Goal: Transaction & Acquisition: Purchase product/service

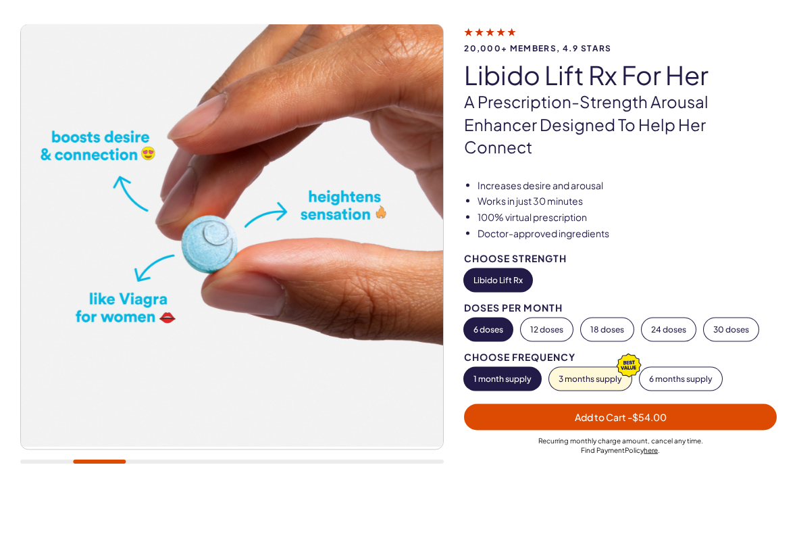
scroll to position [80, 0]
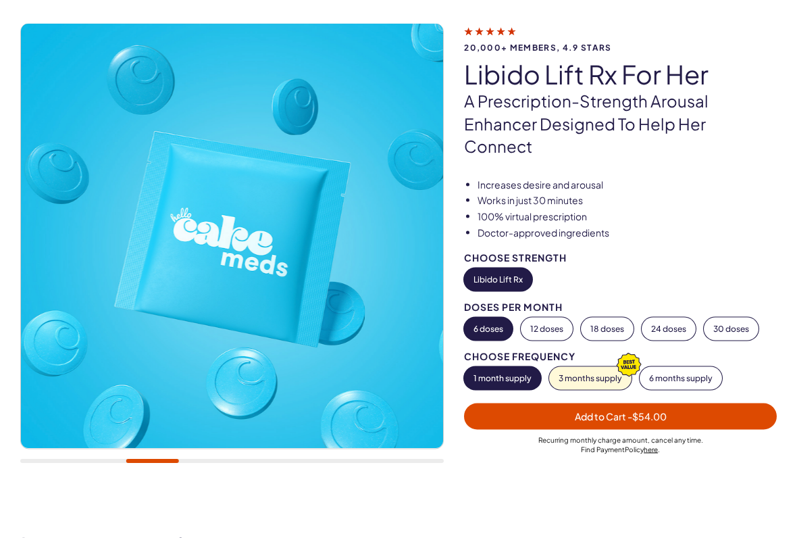
click at [276, 243] on img at bounding box center [232, 236] width 422 height 424
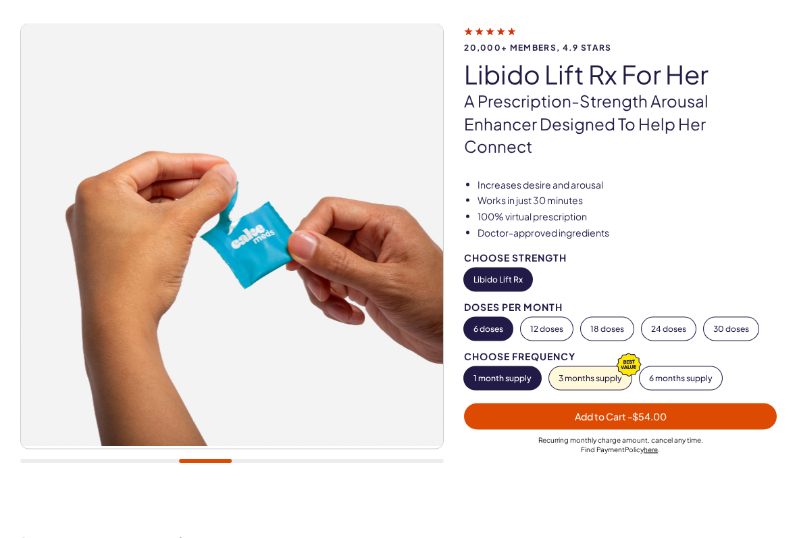
click at [503, 268] on button "Libido Lift Rx" at bounding box center [498, 279] width 68 height 23
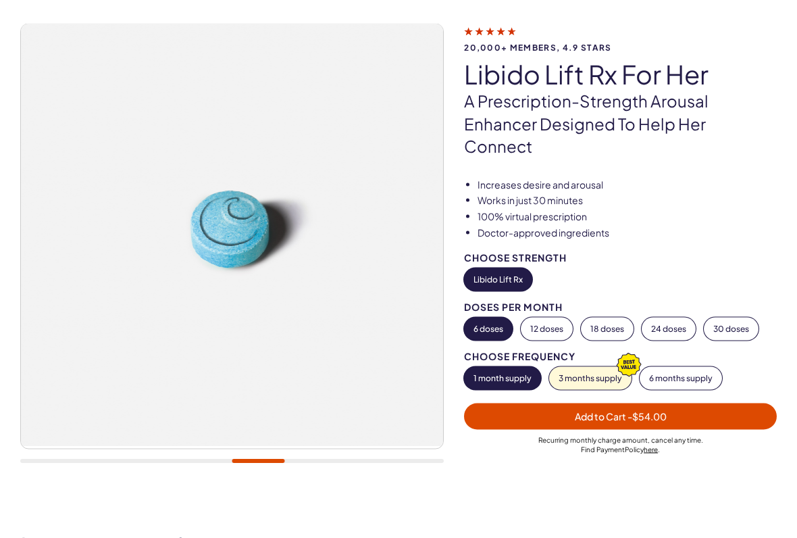
click at [653, 410] on span "- $54.00" at bounding box center [647, 416] width 39 height 12
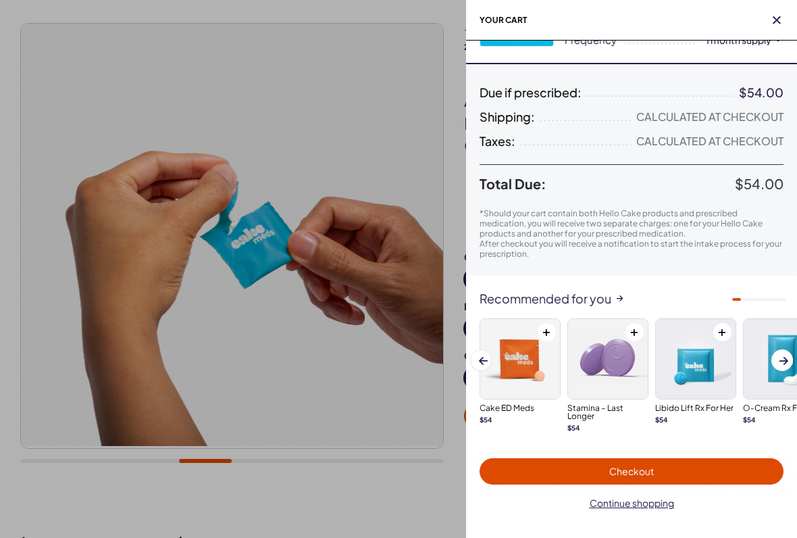
scroll to position [85, 0]
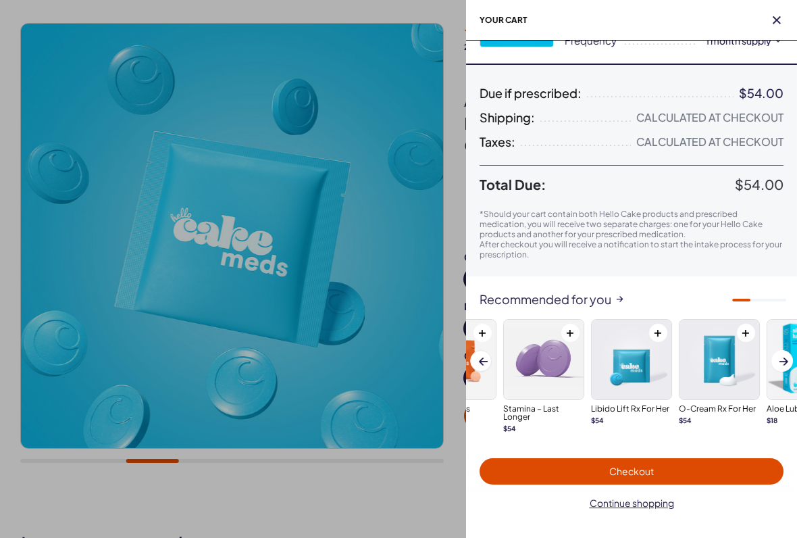
click at [636, 445] on span "Checkout" at bounding box center [631, 471] width 45 height 12
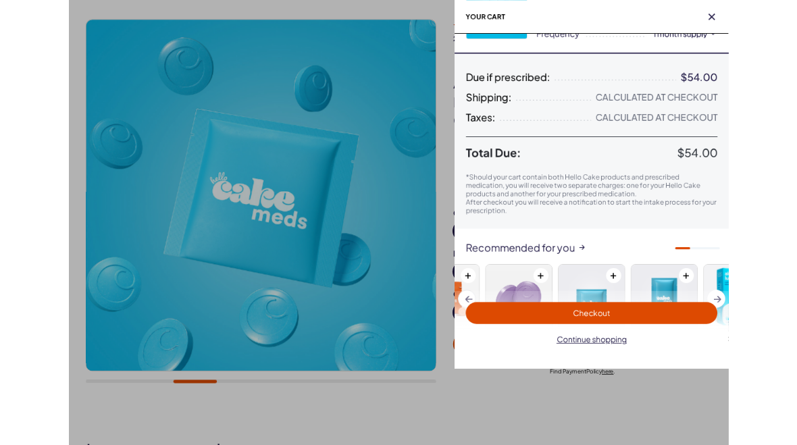
scroll to position [119, 0]
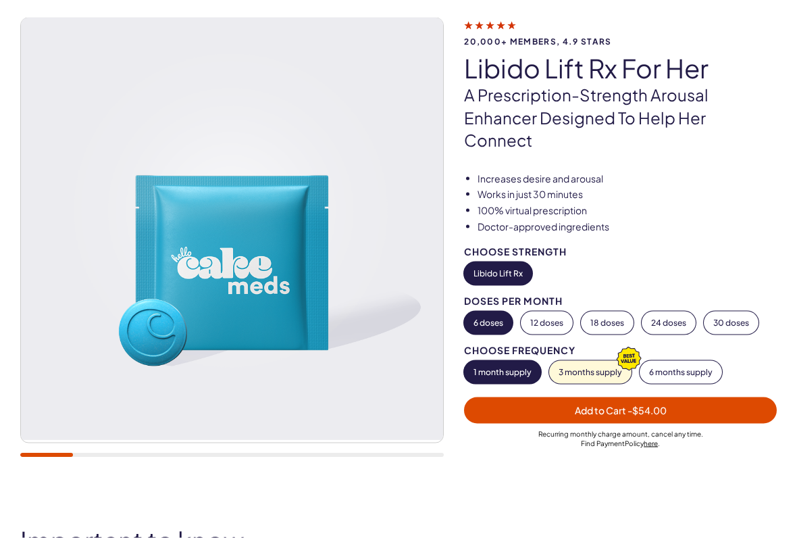
scroll to position [86, 0]
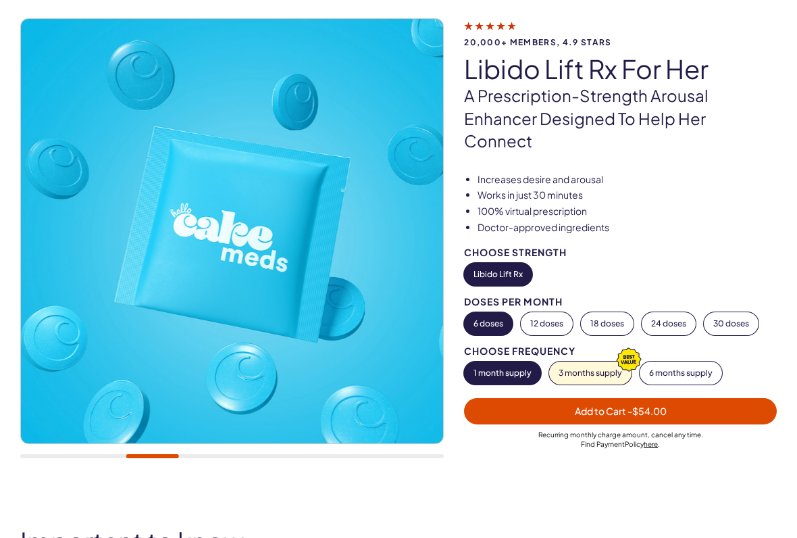
click at [509, 263] on button "Libido Lift Rx" at bounding box center [498, 274] width 68 height 23
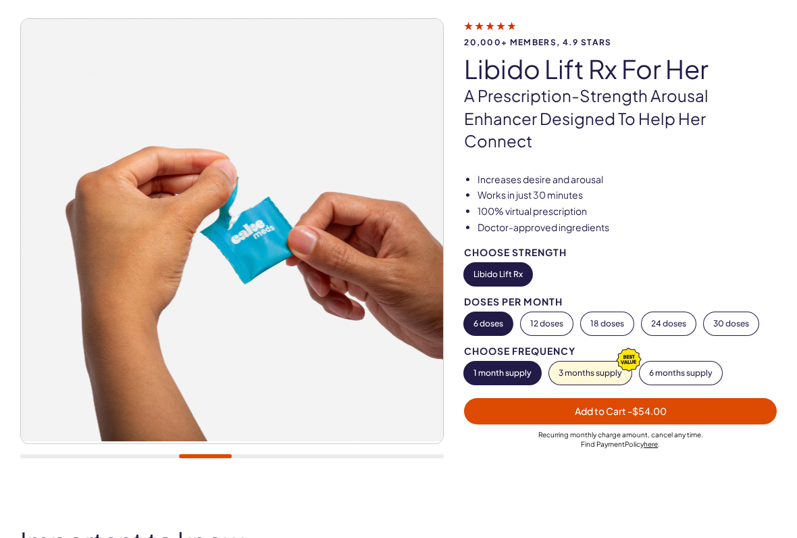
click at [517, 263] on button "Libido Lift Rx" at bounding box center [498, 274] width 68 height 23
click at [488, 312] on button "6 doses" at bounding box center [488, 323] width 49 height 23
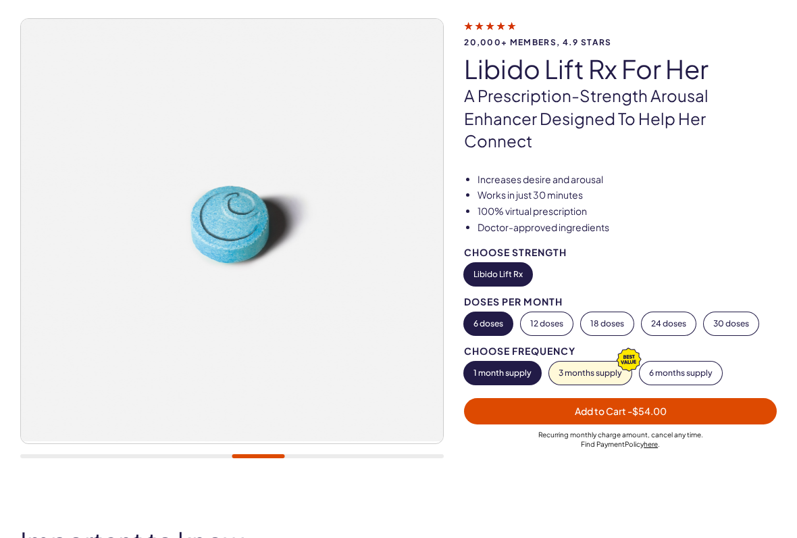
click at [607, 405] on span "Add to Cart - $54.00" at bounding box center [621, 411] width 92 height 12
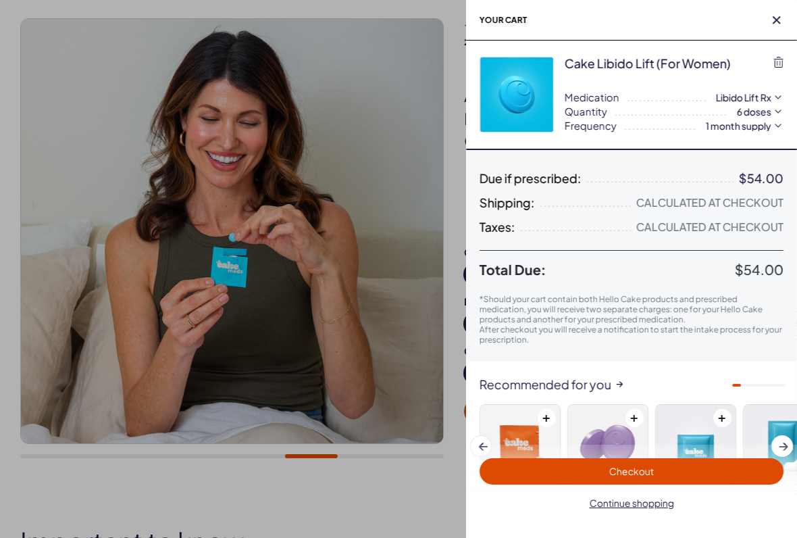
click at [776, 26] on span "button" at bounding box center [777, 21] width 14 height 14
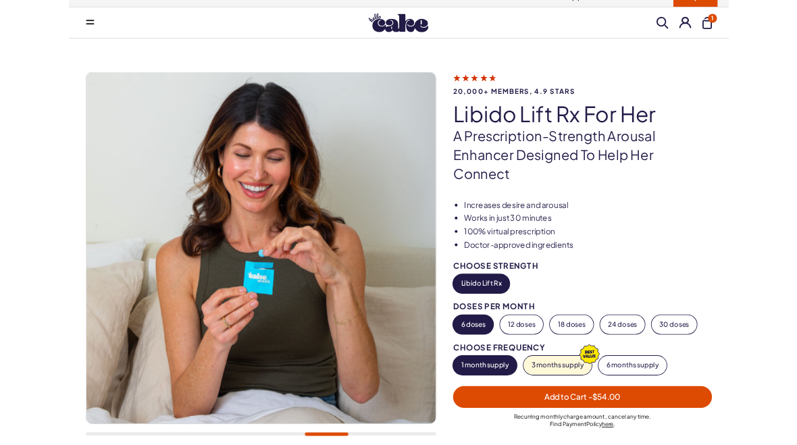
scroll to position [0, 0]
